Goal: Check status

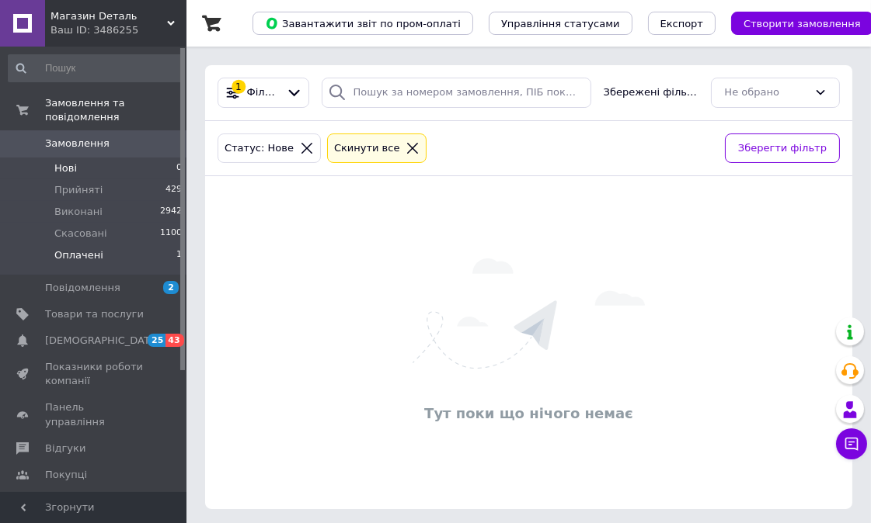
click at [141, 245] on li "Оплачені 1" at bounding box center [95, 260] width 191 height 30
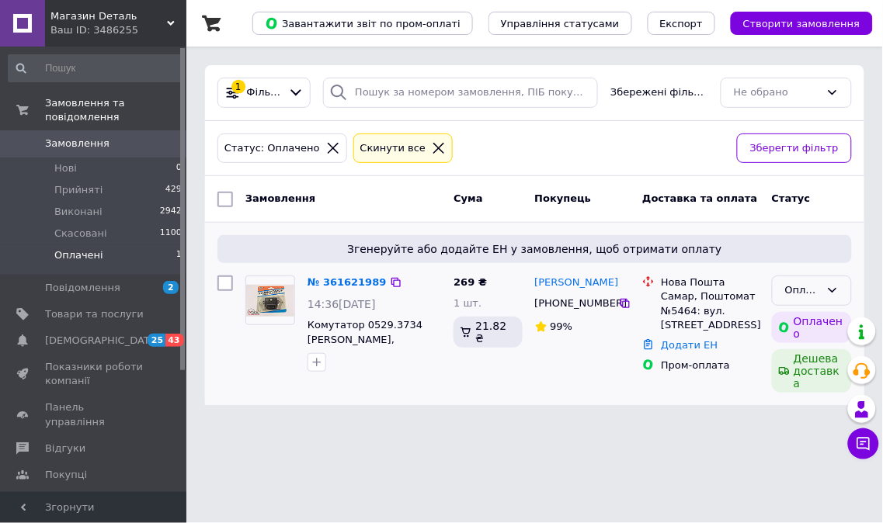
click at [793, 291] on div "Оплачено" at bounding box center [802, 291] width 35 height 16
click at [788, 320] on li "Прийнято" at bounding box center [812, 323] width 78 height 29
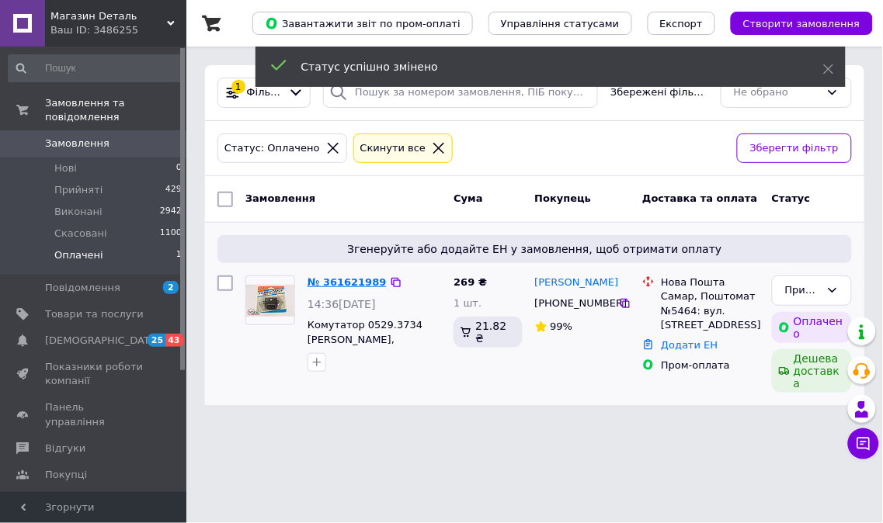
click at [358, 281] on link "№ 361621989" at bounding box center [347, 282] width 79 height 12
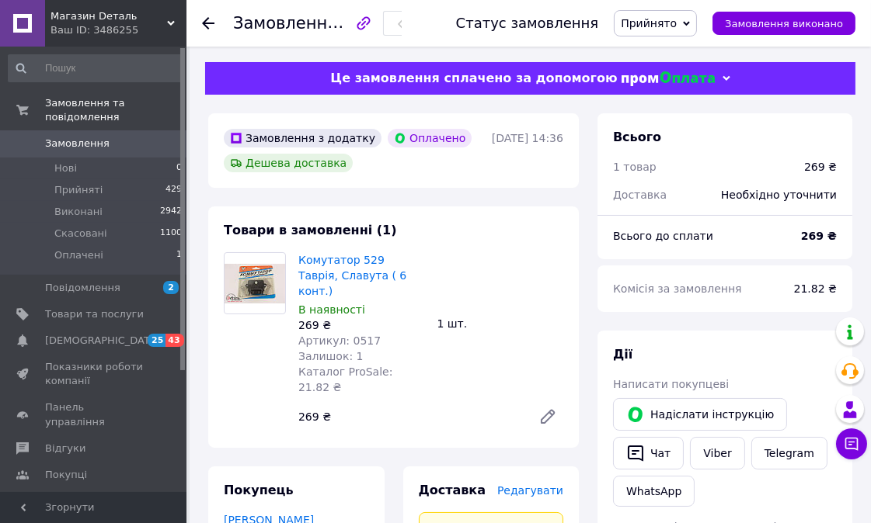
click at [361, 335] on span "Артикул: 0517" at bounding box center [339, 341] width 82 height 12
copy span "0517"
